Goal: Navigation & Orientation: Go to known website

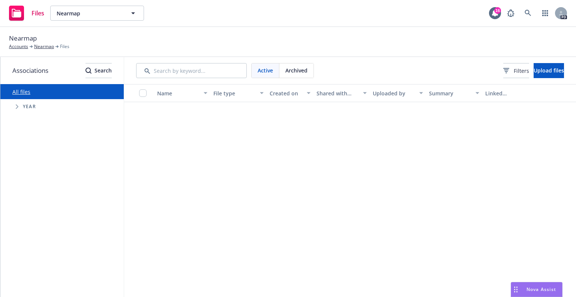
scroll to position [302, 0]
